Goal: Browse casually: Explore the website without a specific task or goal

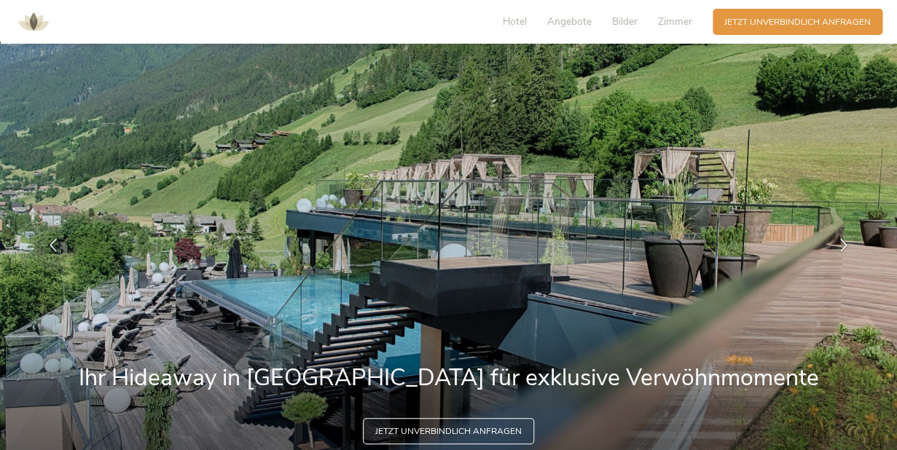
scroll to position [203, 0]
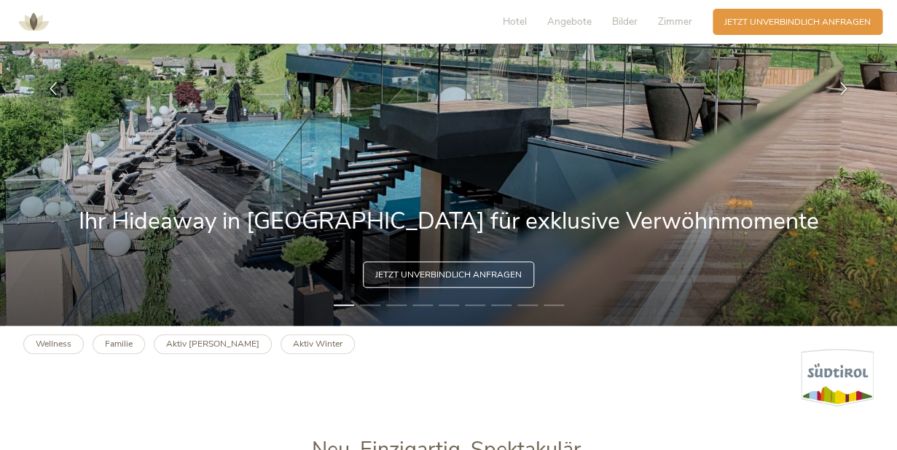
click at [374, 308] on li "2" at bounding box center [370, 305] width 20 height 12
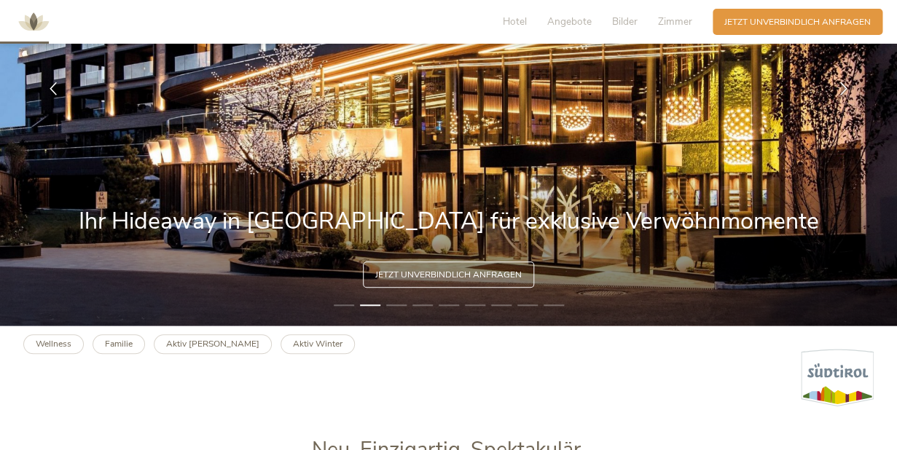
click at [398, 310] on li "3" at bounding box center [396, 305] width 20 height 12
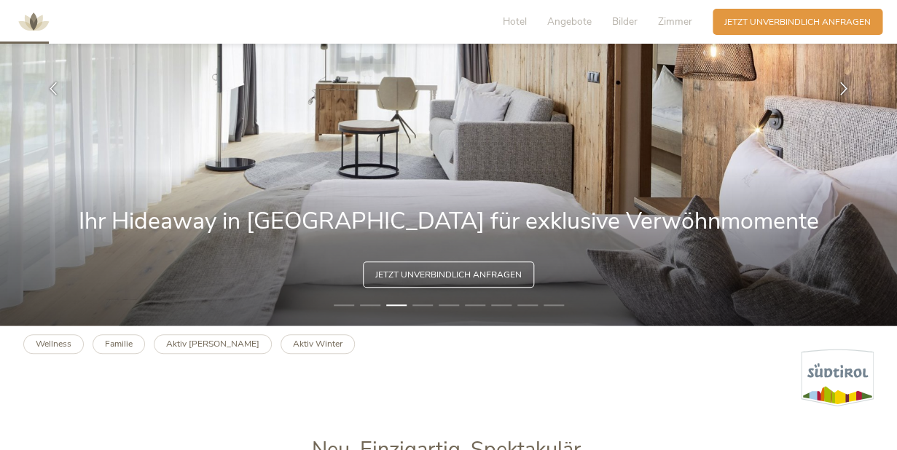
click at [424, 309] on li "4" at bounding box center [422, 305] width 20 height 12
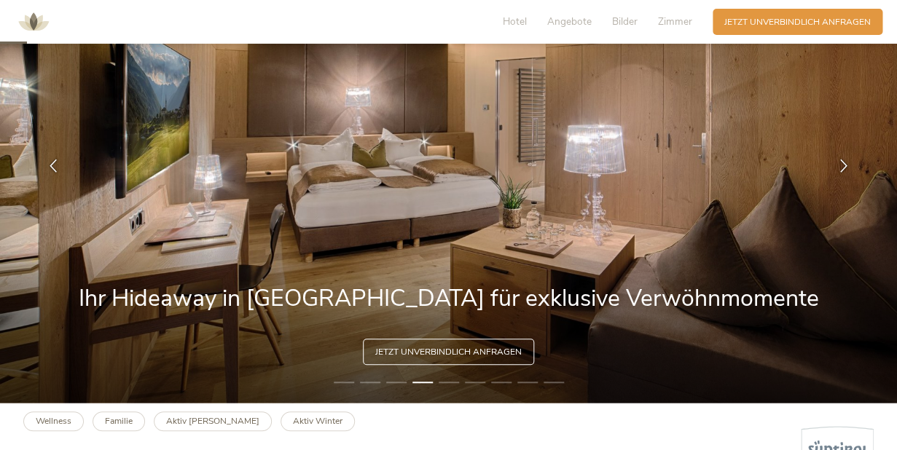
scroll to position [101, 0]
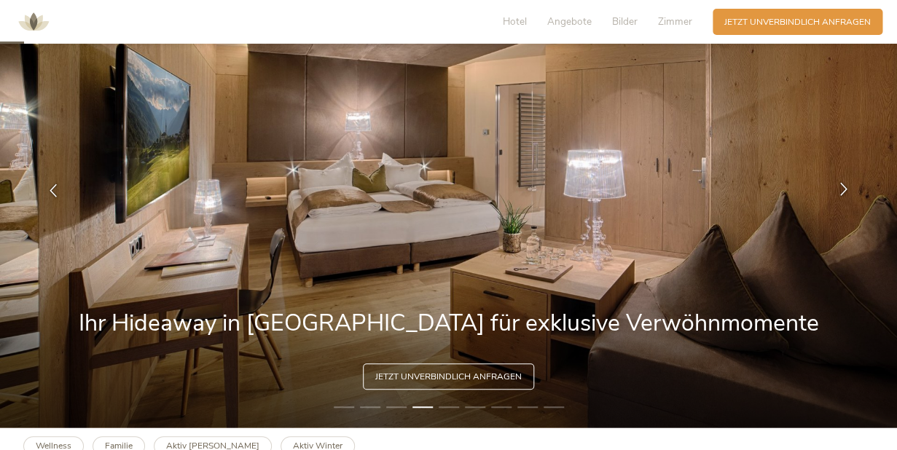
click at [842, 185] on icon at bounding box center [843, 189] width 13 height 13
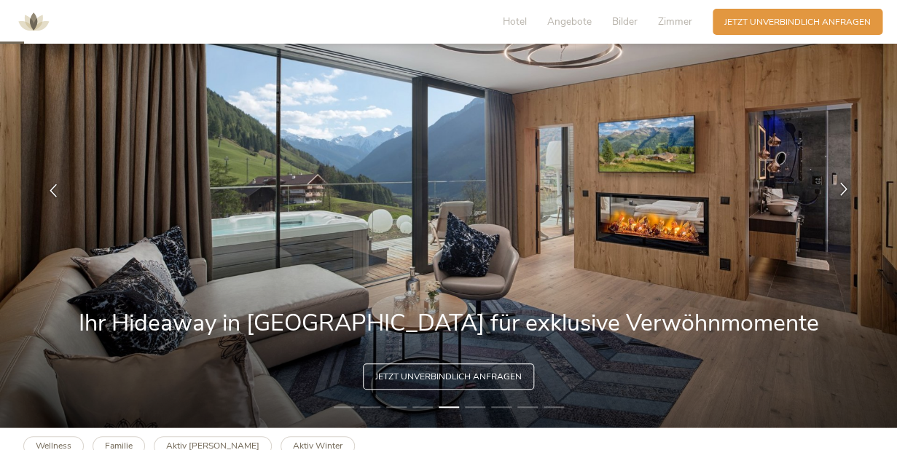
click at [842, 185] on icon at bounding box center [843, 189] width 13 height 13
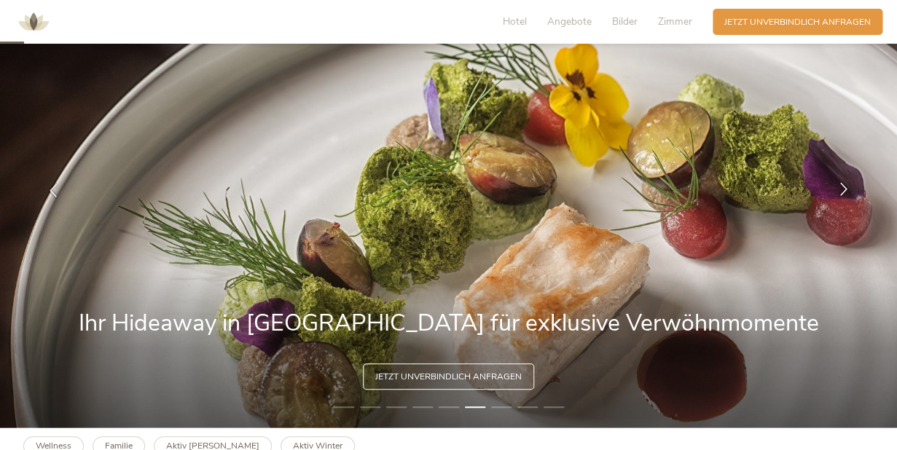
click at [842, 185] on icon at bounding box center [843, 189] width 13 height 13
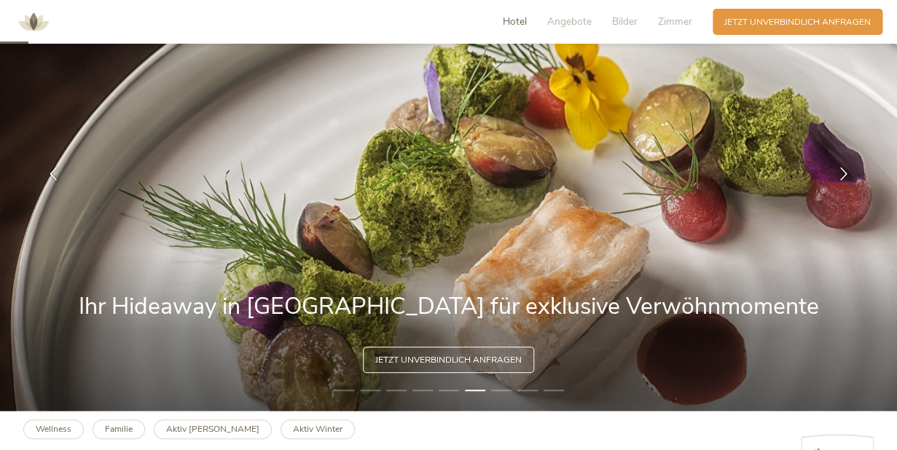
click at [516, 26] on span "Hotel" at bounding box center [515, 22] width 24 height 14
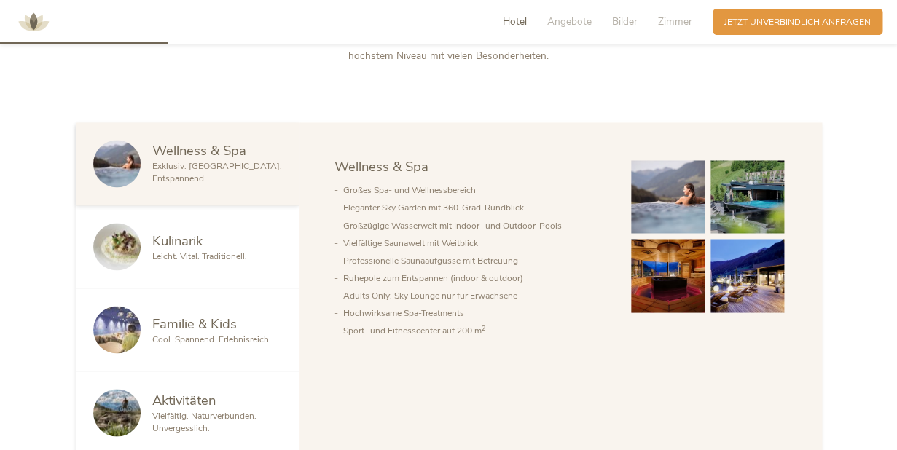
scroll to position [696, 0]
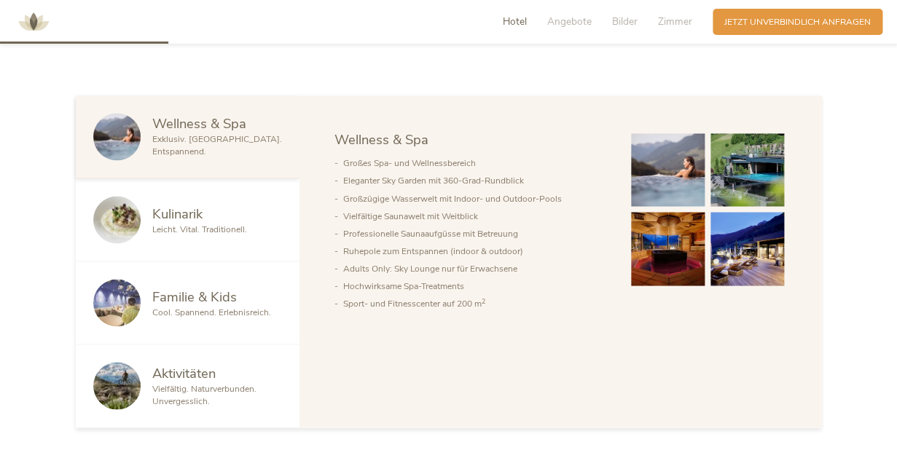
click at [248, 295] on div "Familie & Kids" at bounding box center [217, 296] width 130 height 19
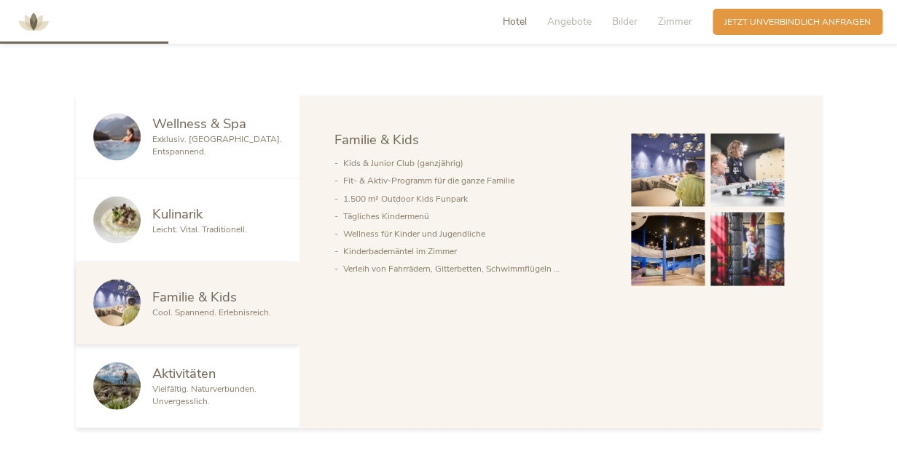
click at [635, 178] on img at bounding box center [668, 170] width 74 height 74
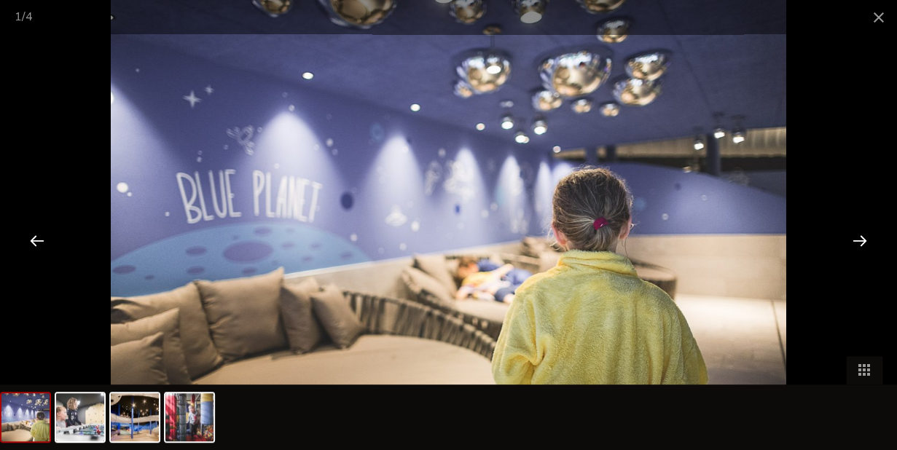
click at [860, 242] on div at bounding box center [859, 240] width 45 height 45
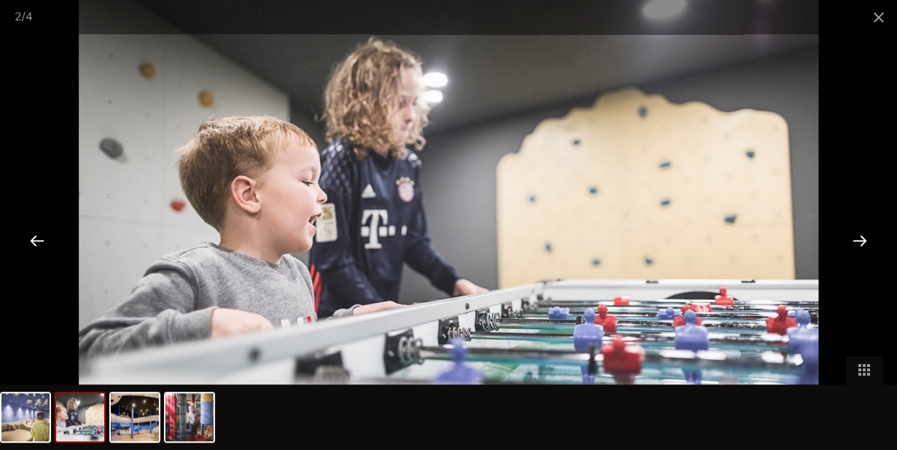
click at [860, 242] on div at bounding box center [859, 240] width 45 height 45
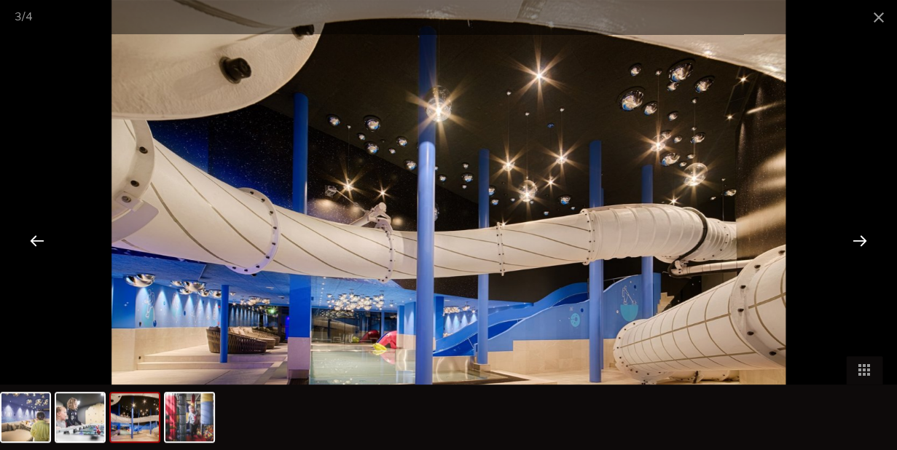
click at [860, 242] on div at bounding box center [859, 240] width 45 height 45
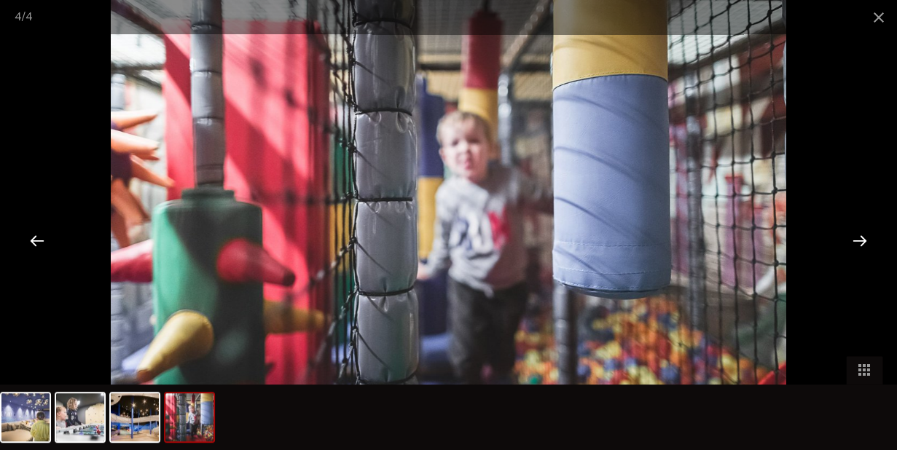
click at [860, 242] on div at bounding box center [859, 240] width 45 height 45
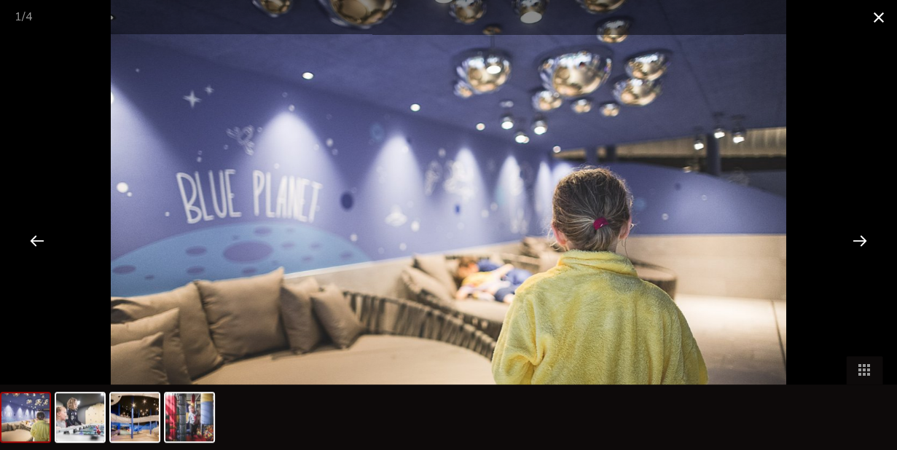
click at [880, 23] on span at bounding box center [878, 17] width 36 height 34
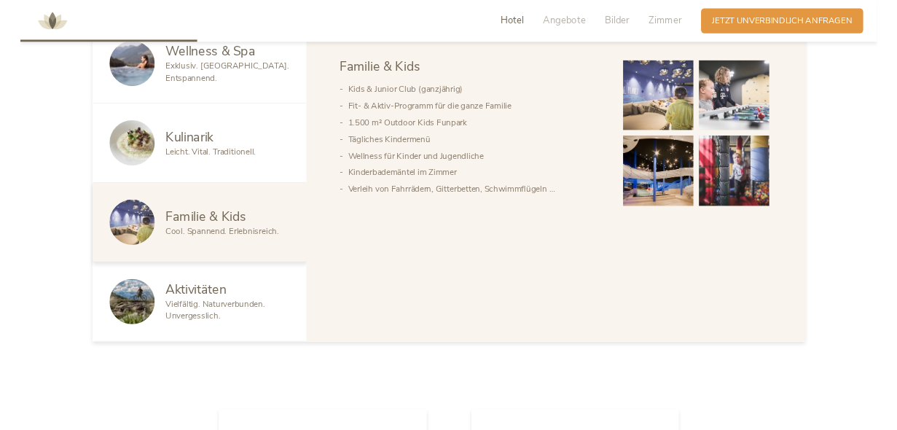
scroll to position [769, 0]
